Goal: Navigation & Orientation: Find specific page/section

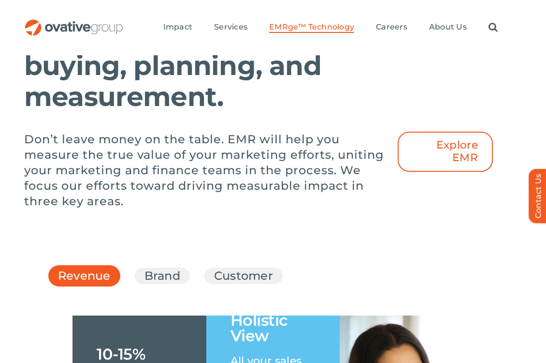
scroll to position [1292, 0]
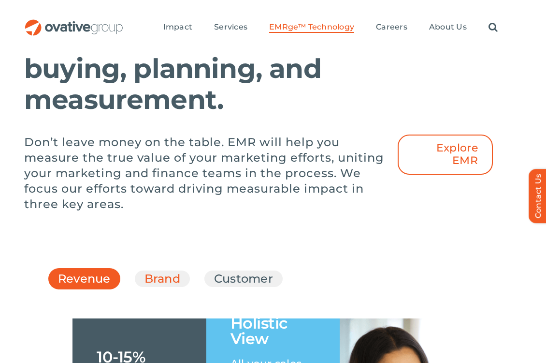
click at [163, 287] on link "Brand" at bounding box center [163, 278] width 36 height 16
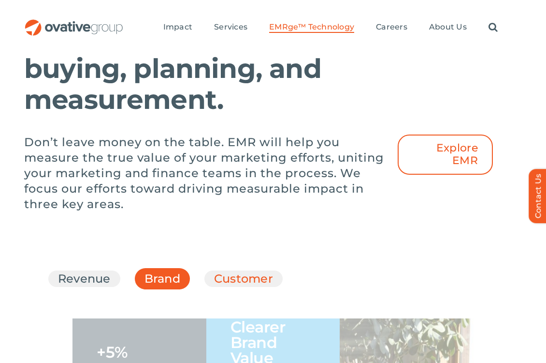
click at [228, 287] on link "Customer" at bounding box center [243, 278] width 59 height 16
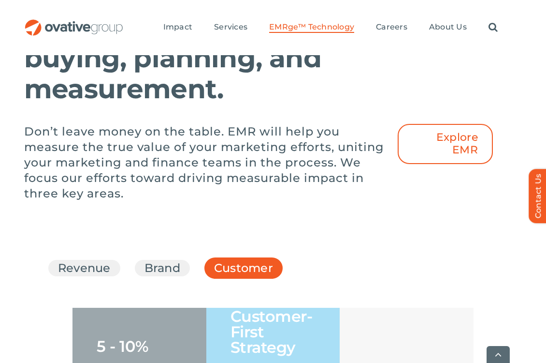
scroll to position [1303, 0]
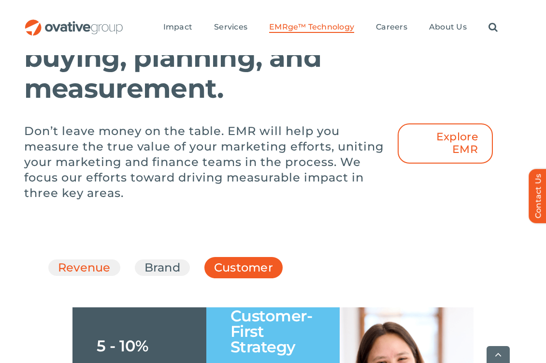
click at [77, 276] on link "Revenue" at bounding box center [84, 267] width 53 height 16
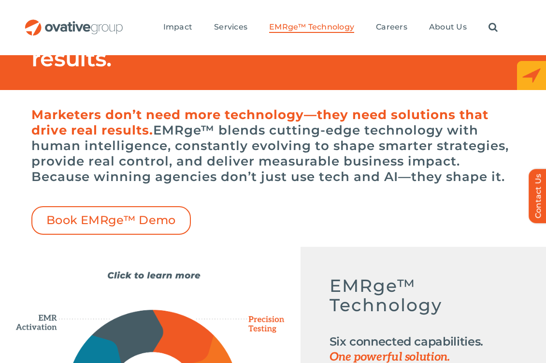
scroll to position [0, 0]
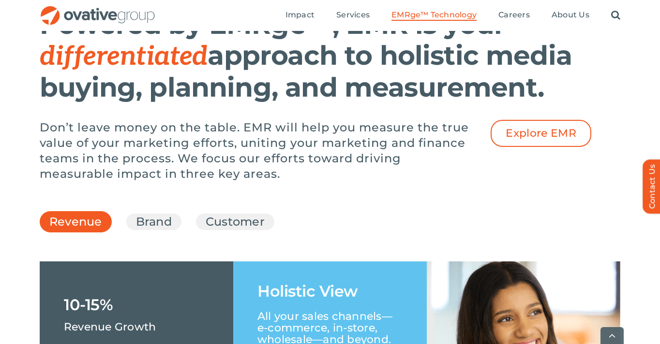
scroll to position [1311, 0]
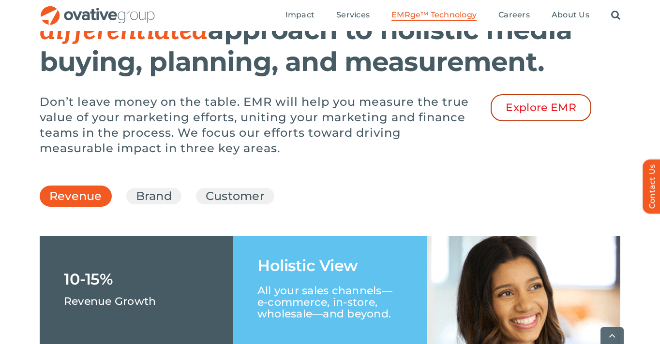
click at [464, 114] on span "Explore EMR" at bounding box center [540, 108] width 71 height 13
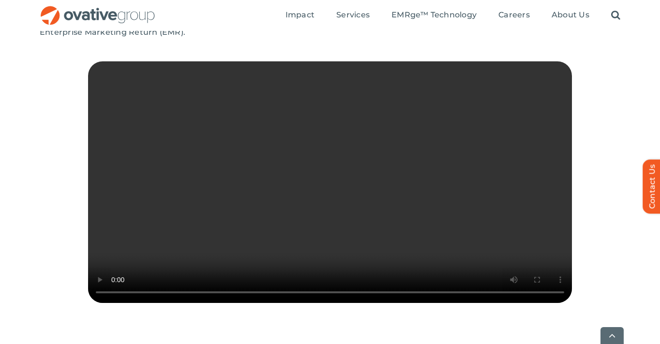
scroll to position [256, 0]
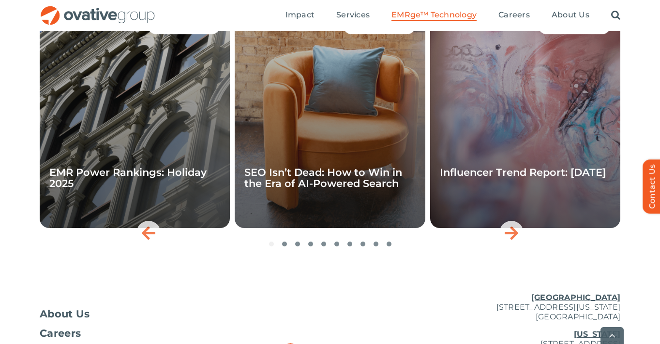
scroll to position [3213, 0]
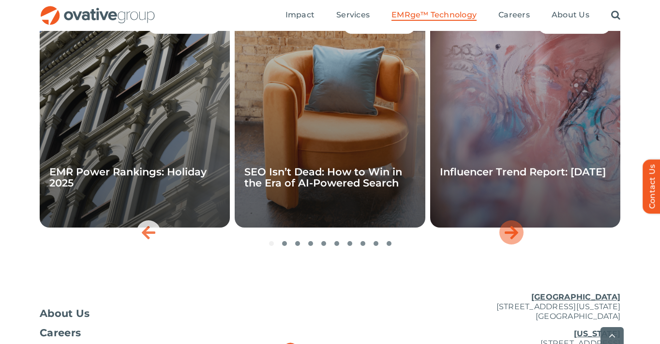
click at [516, 240] on icon "Next slide" at bounding box center [511, 232] width 14 height 15
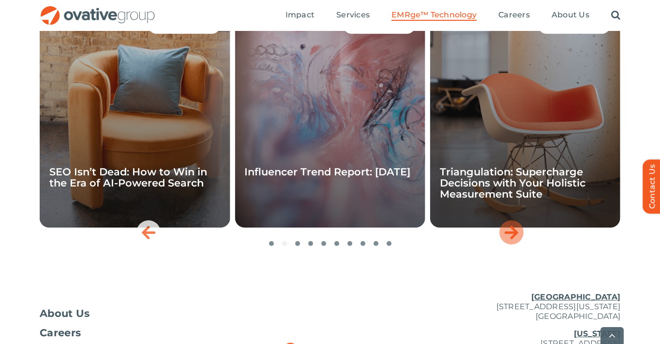
click at [516, 240] on icon "Next slide" at bounding box center [511, 232] width 14 height 15
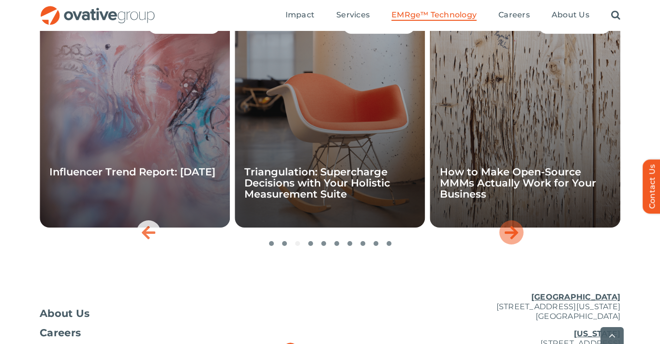
click at [517, 240] on icon "Next slide" at bounding box center [511, 232] width 14 height 15
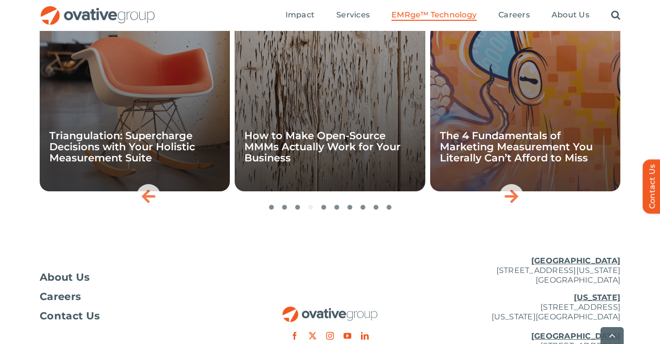
scroll to position [3351, 0]
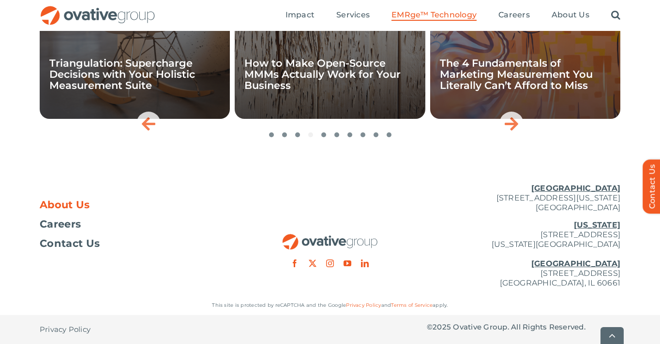
click at [66, 203] on span "About Us" at bounding box center [65, 205] width 50 height 10
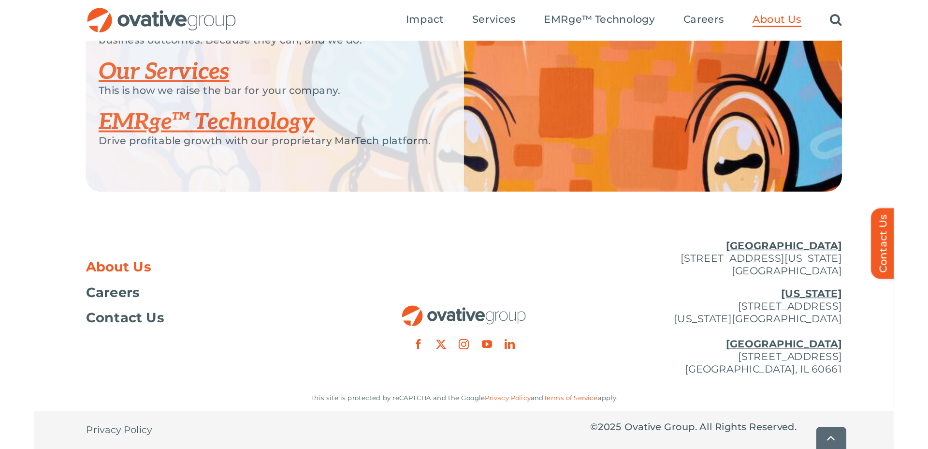
scroll to position [2029, 0]
